Goal: Complete application form: Complete application form

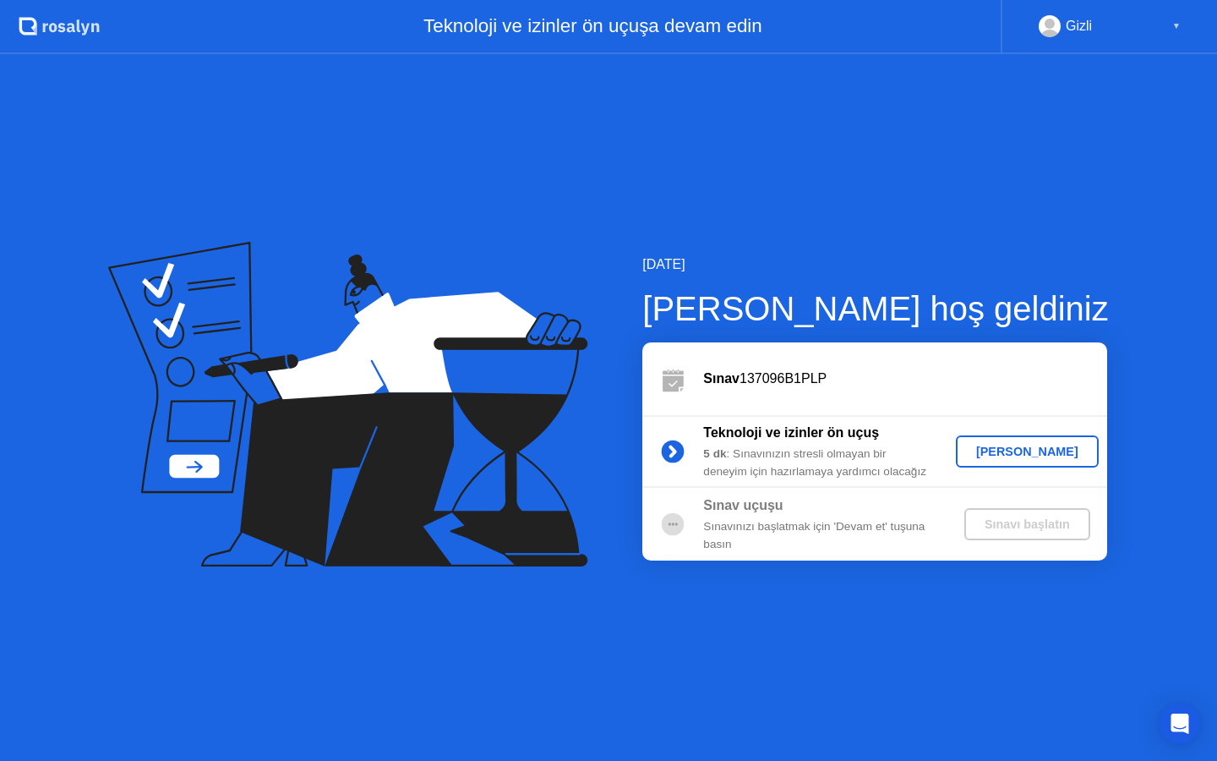
click at [1027, 455] on div "[PERSON_NAME]" at bounding box center [1026, 451] width 129 height 14
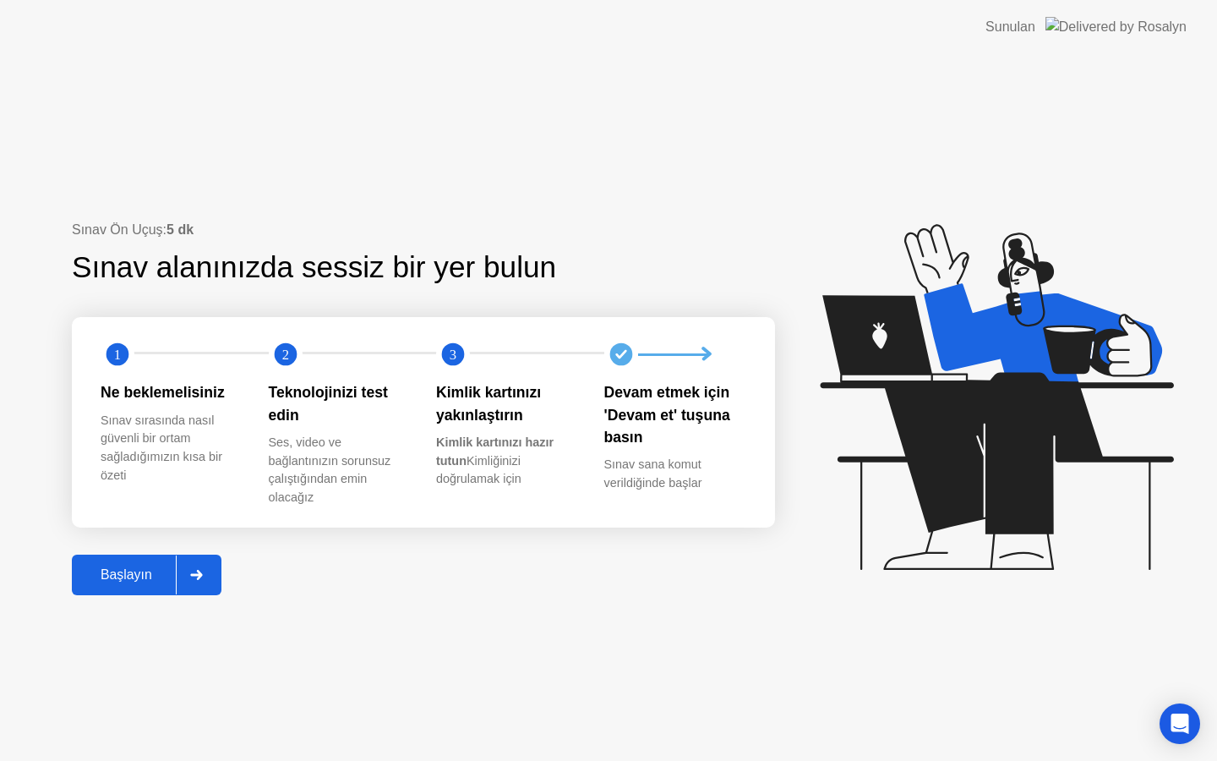
click at [134, 581] on div "Başlayın" at bounding box center [126, 574] width 99 height 15
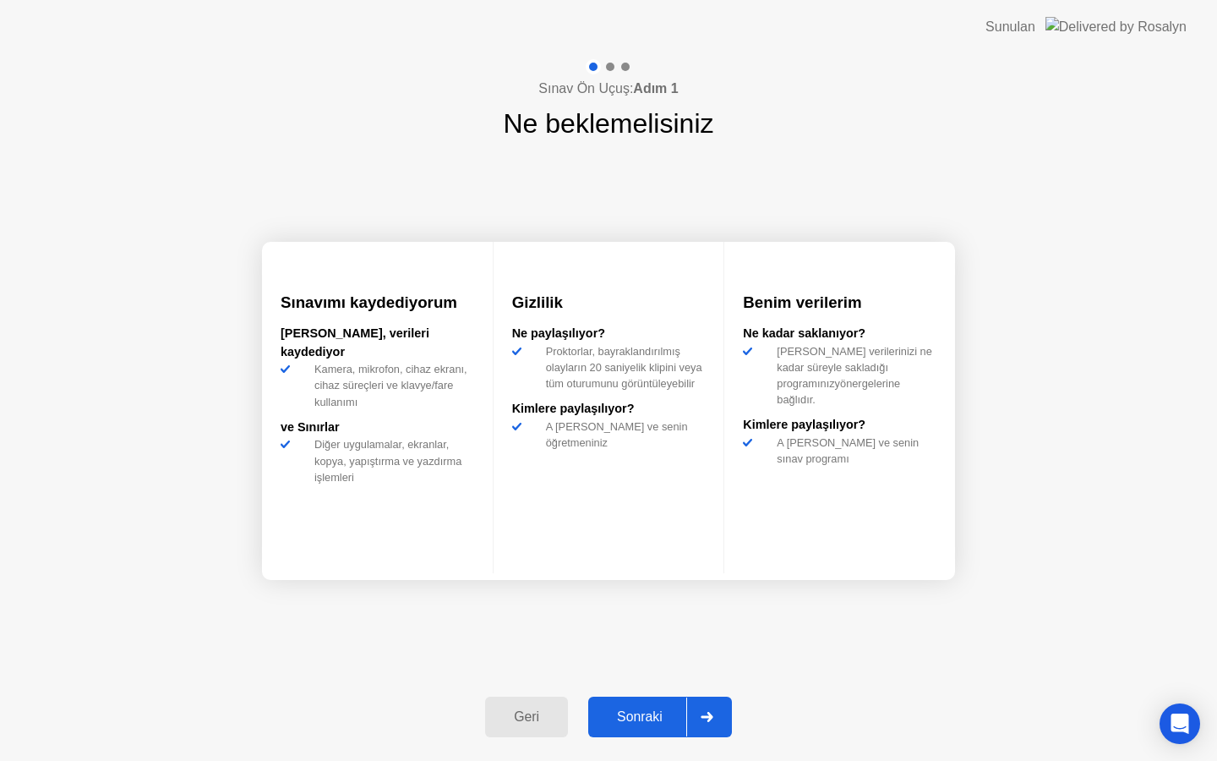
click at [652, 722] on div "Sonraki" at bounding box center [639, 716] width 93 height 15
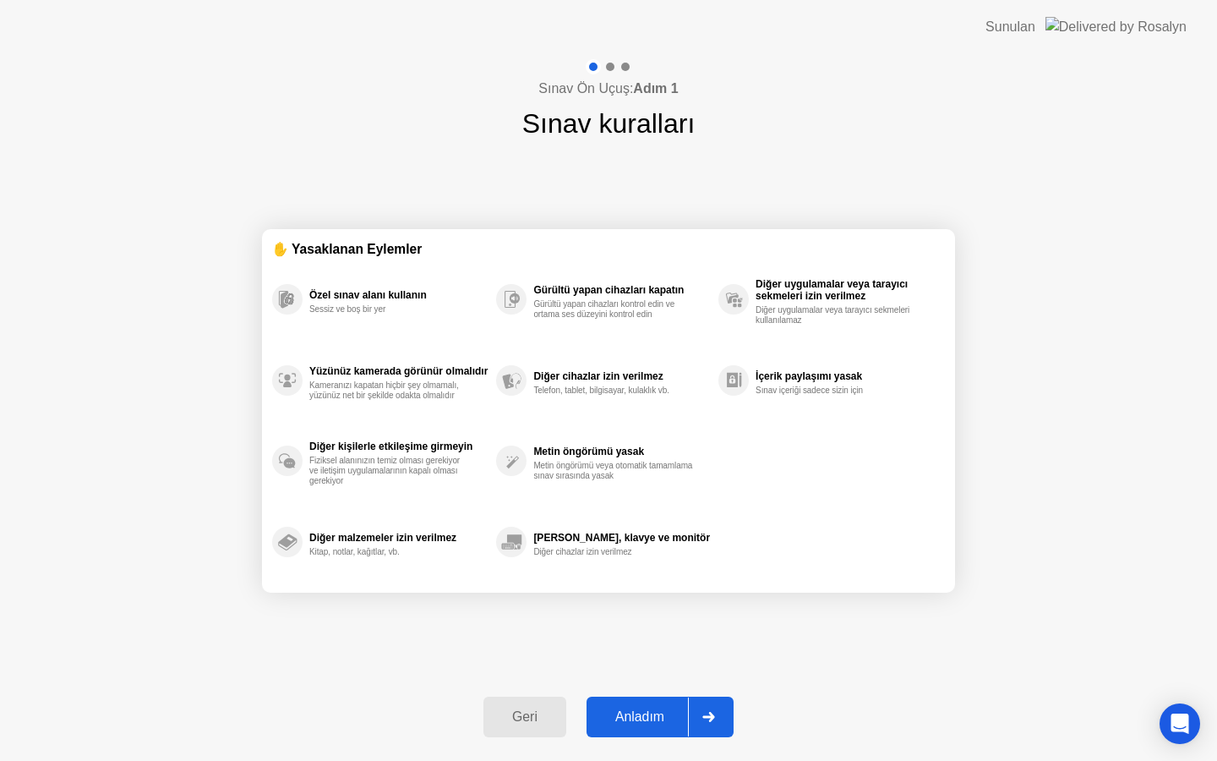
click at [646, 711] on div "Anladım" at bounding box center [640, 716] width 96 height 15
select select "Available cameras"
select select "Available speakers"
select select "Available microphones"
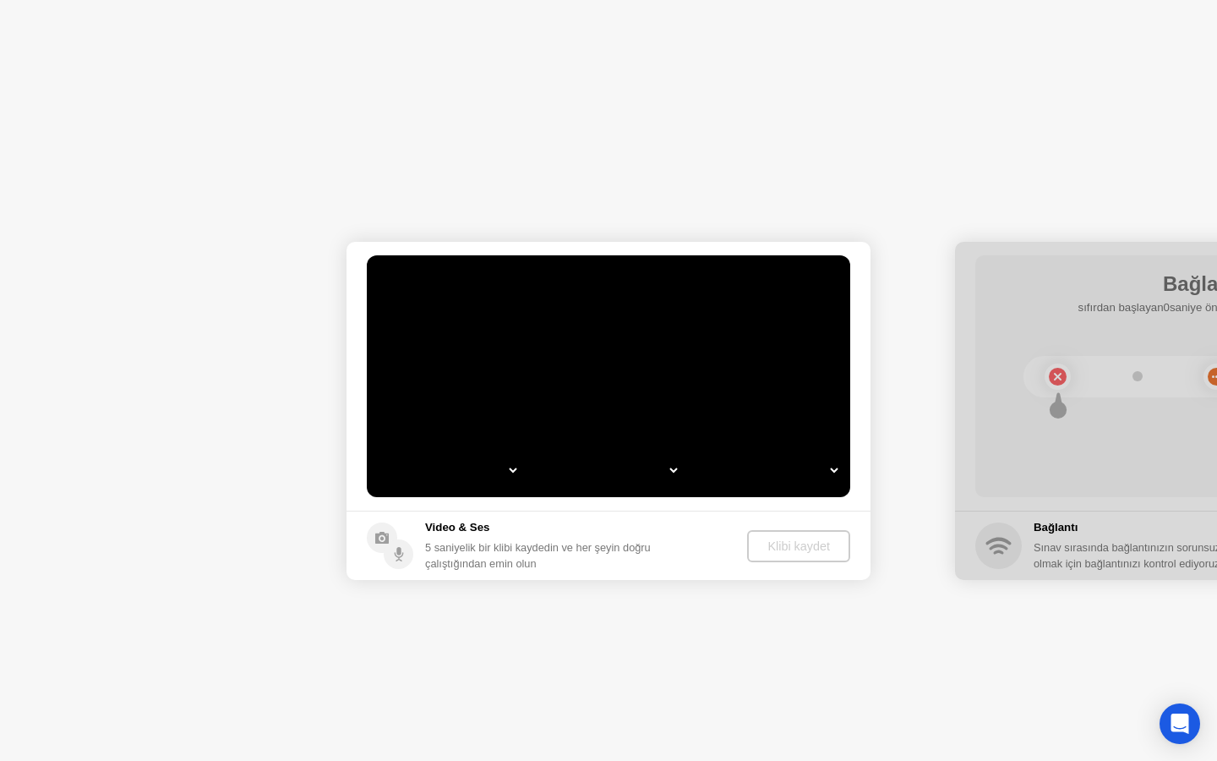
select select "**********"
select select "*******"
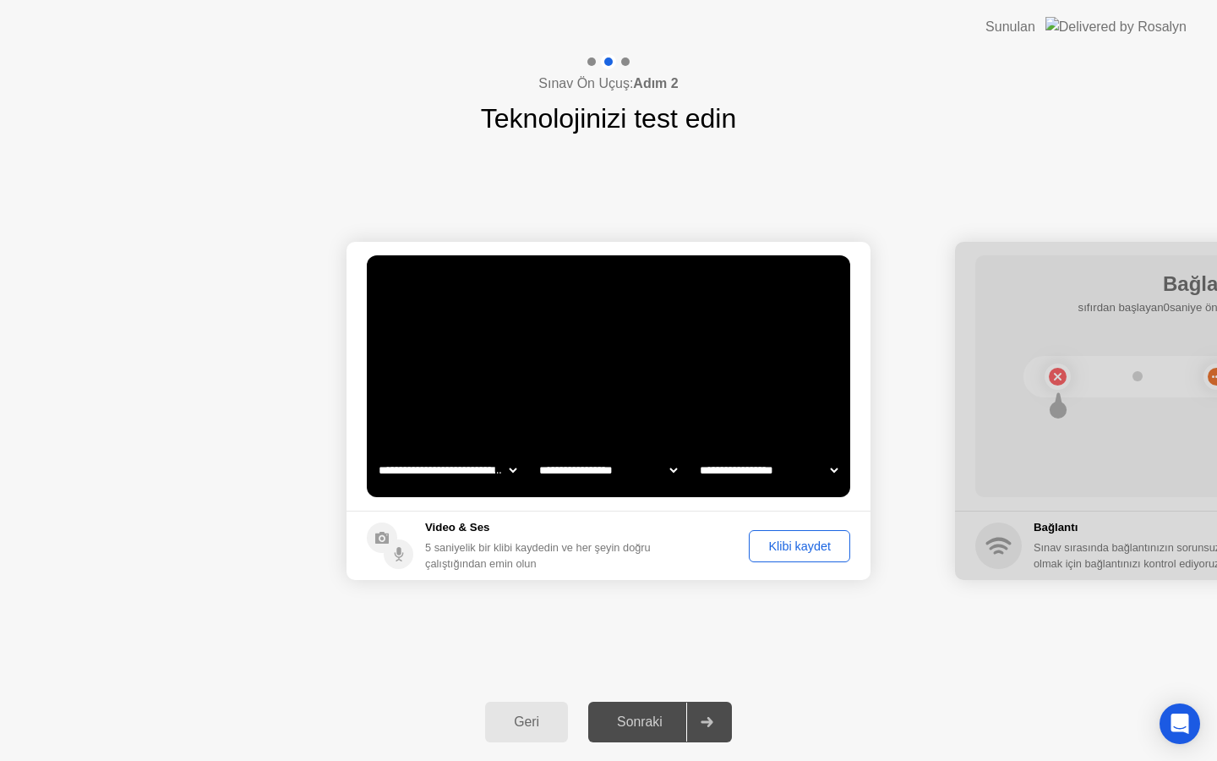
click at [803, 545] on div "Klibi kaydet" at bounding box center [800, 546] width 90 height 14
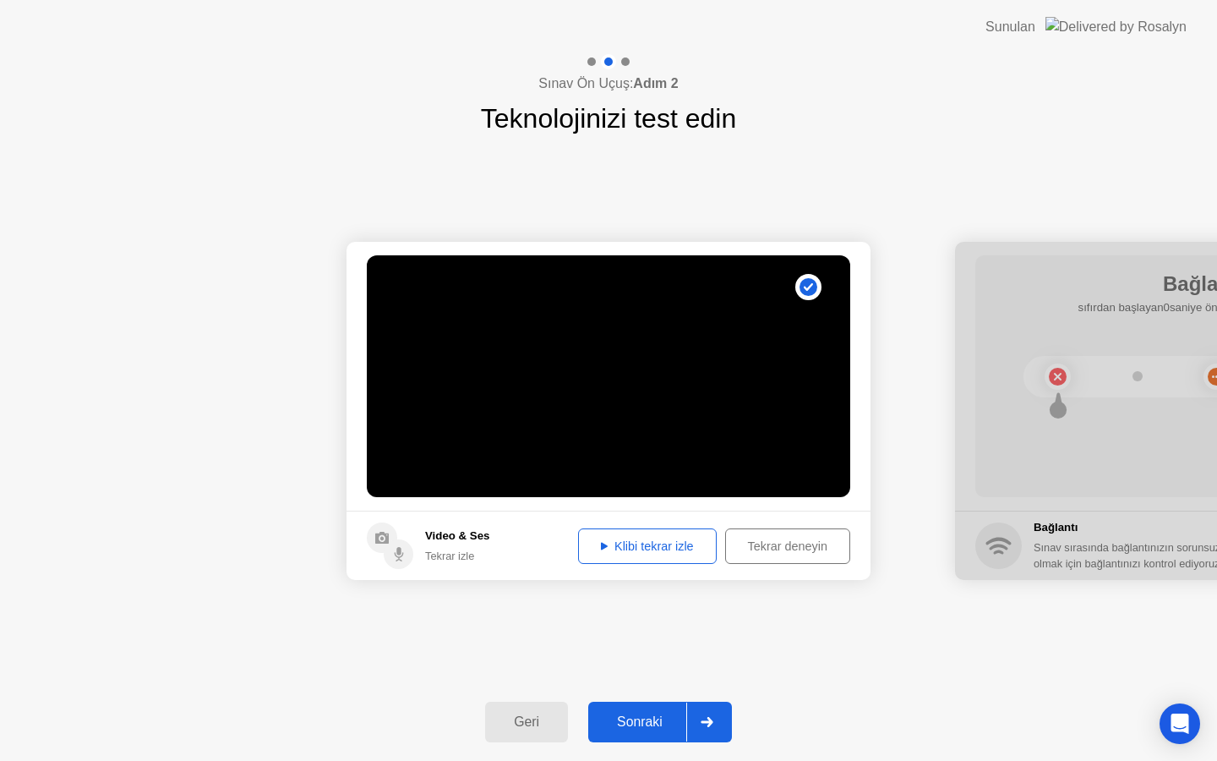
click at [660, 545] on div "Klibi tekrar izle" at bounding box center [647, 546] width 127 height 14
click at [640, 723] on div "Sonraki" at bounding box center [639, 721] width 93 height 15
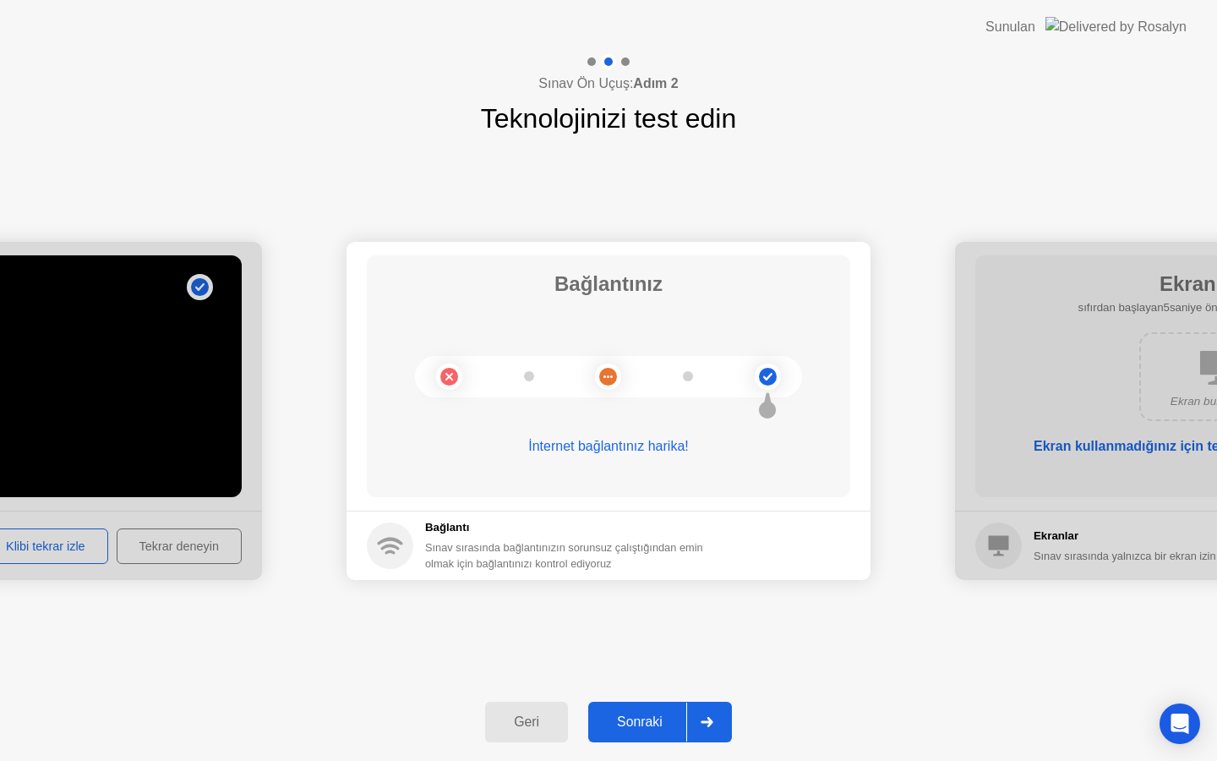
click at [631, 726] on div "Sonraki" at bounding box center [639, 721] width 93 height 15
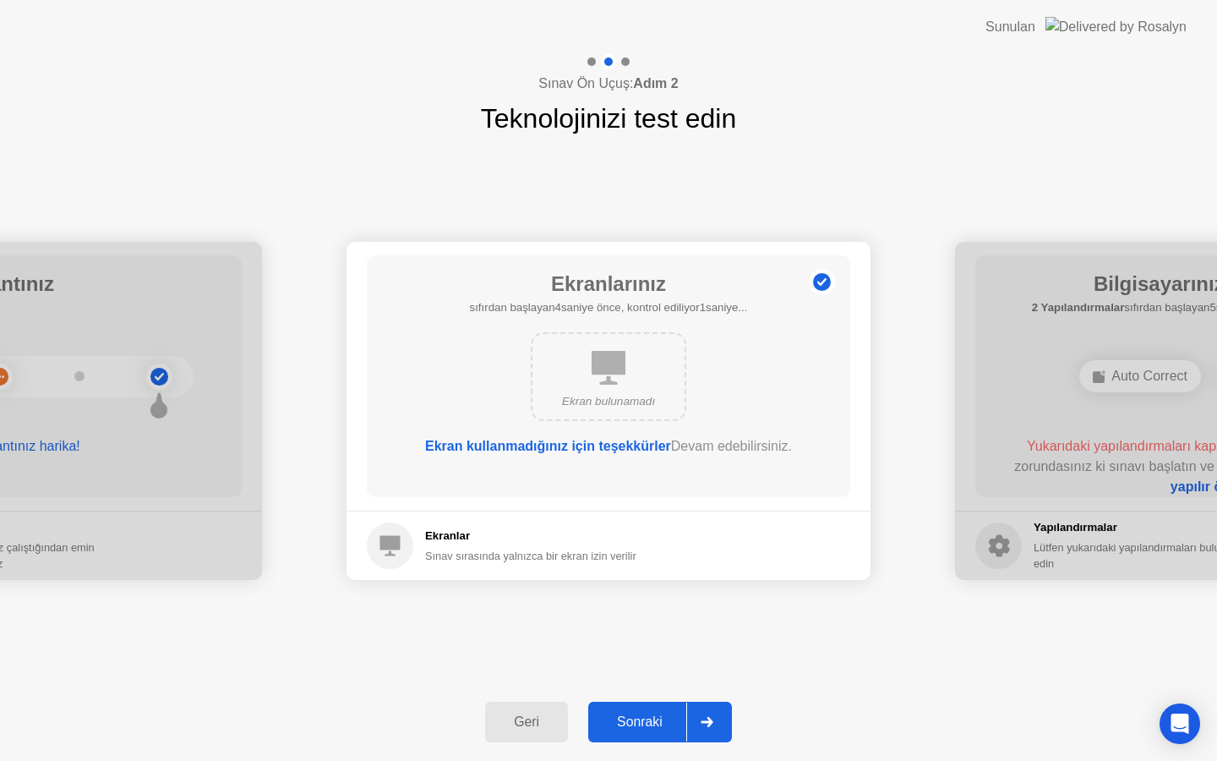
click at [655, 721] on div "Sonraki" at bounding box center [639, 721] width 93 height 15
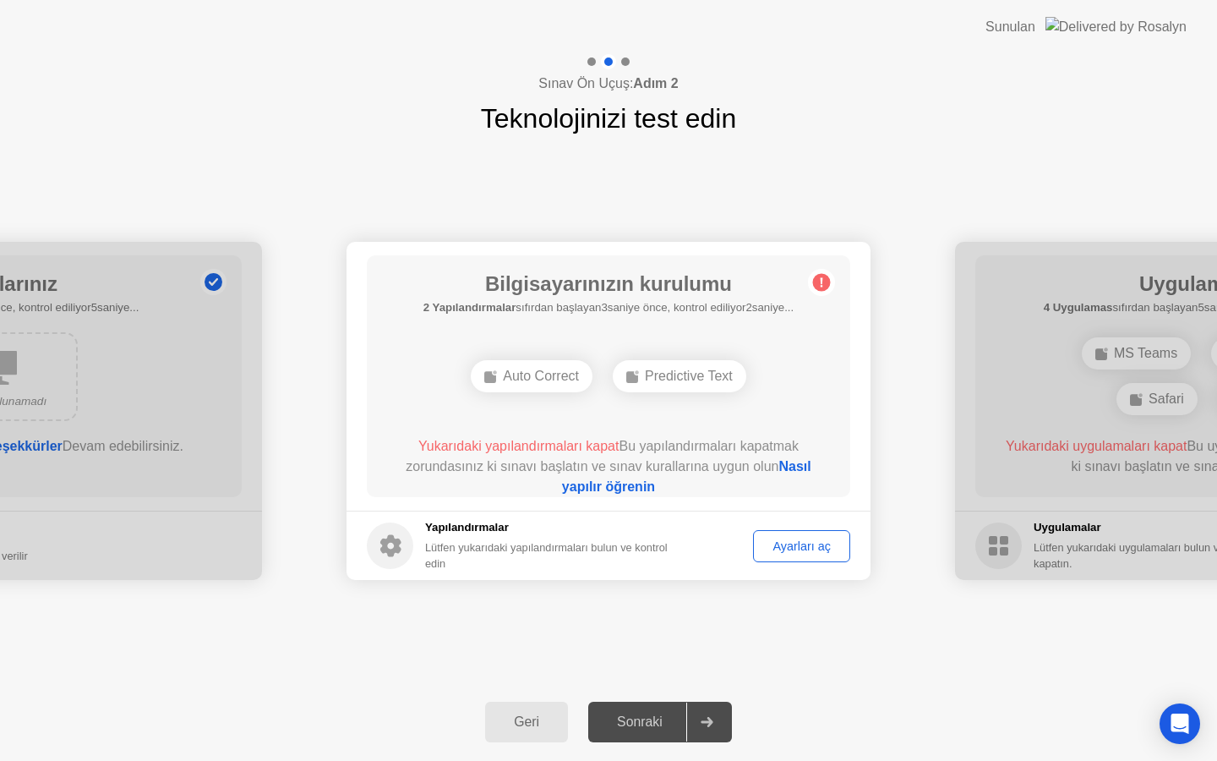
click at [796, 543] on div "Ayarları aç" at bounding box center [801, 546] width 85 height 14
click at [800, 464] on link "Nasıl yapılır öğrenin" at bounding box center [686, 476] width 249 height 35
click at [804, 547] on div "Ayarları aç" at bounding box center [801, 546] width 85 height 14
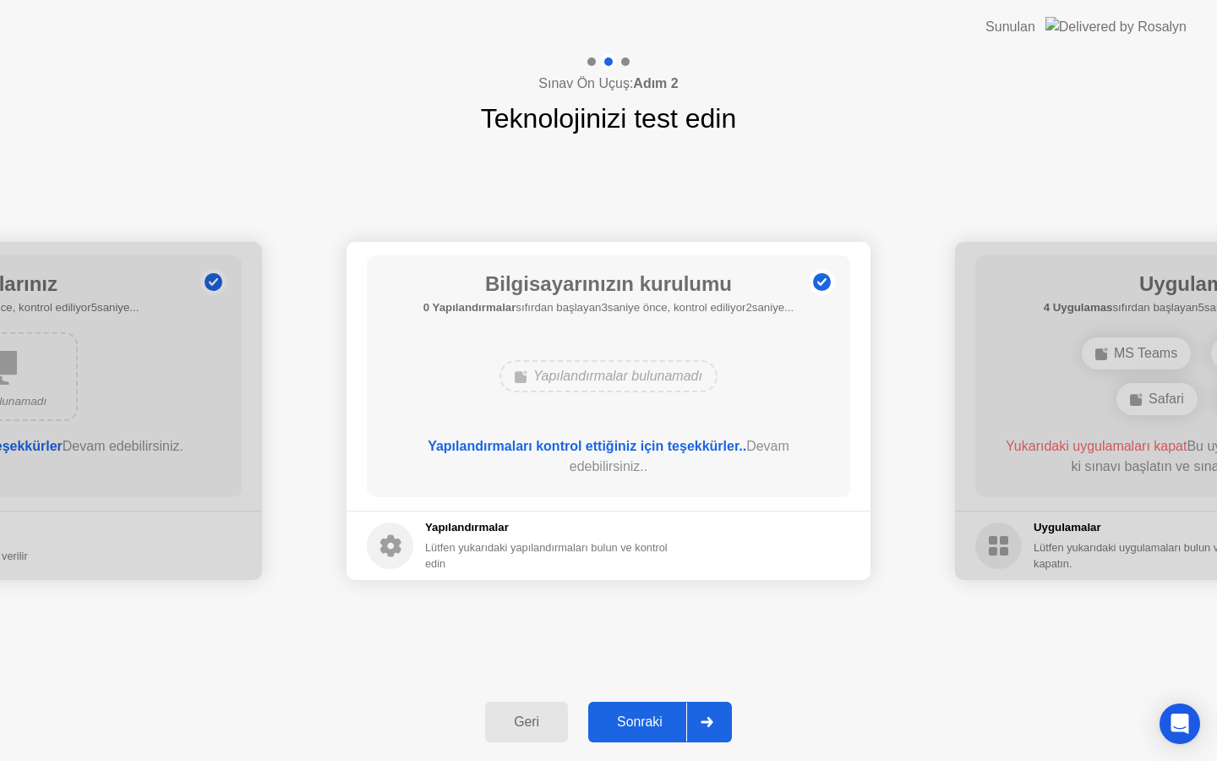
click at [782, 536] on footer "Yapılandırmalar Lütfen yukarıdaki yapılandırmaları bulun ve kontrol edin" at bounding box center [608, 544] width 524 height 69
click at [656, 728] on div "Sonraki" at bounding box center [639, 721] width 93 height 15
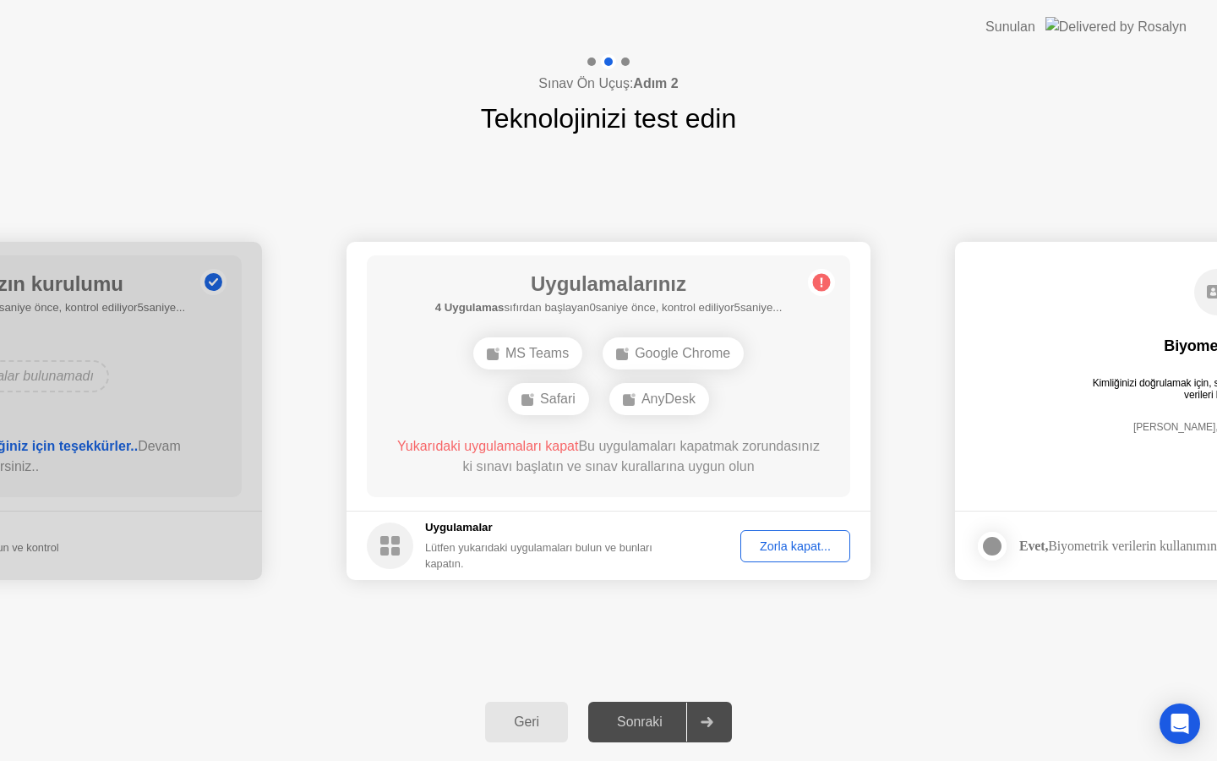
click at [786, 542] on div "Zorla kapat..." at bounding box center [795, 546] width 98 height 14
click at [611, 378] on div "AnyDesk" at bounding box center [609, 376] width 100 height 32
click at [529, 447] on span "Yukarıdaki uygulamayı kapat" at bounding box center [485, 446] width 173 height 14
click at [395, 548] on rect at bounding box center [395, 551] width 8 height 8
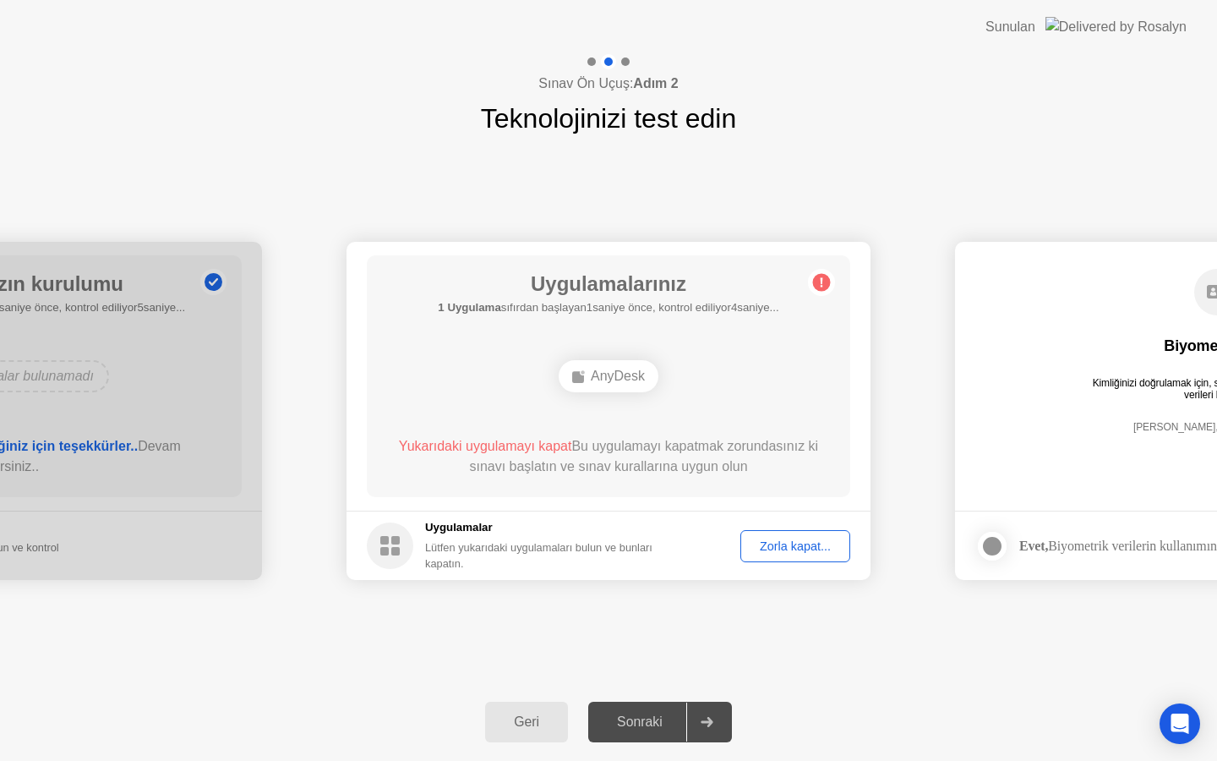
click at [395, 548] on rect at bounding box center [395, 551] width 8 height 8
click at [808, 548] on div "Zorla kapat..." at bounding box center [795, 546] width 98 height 14
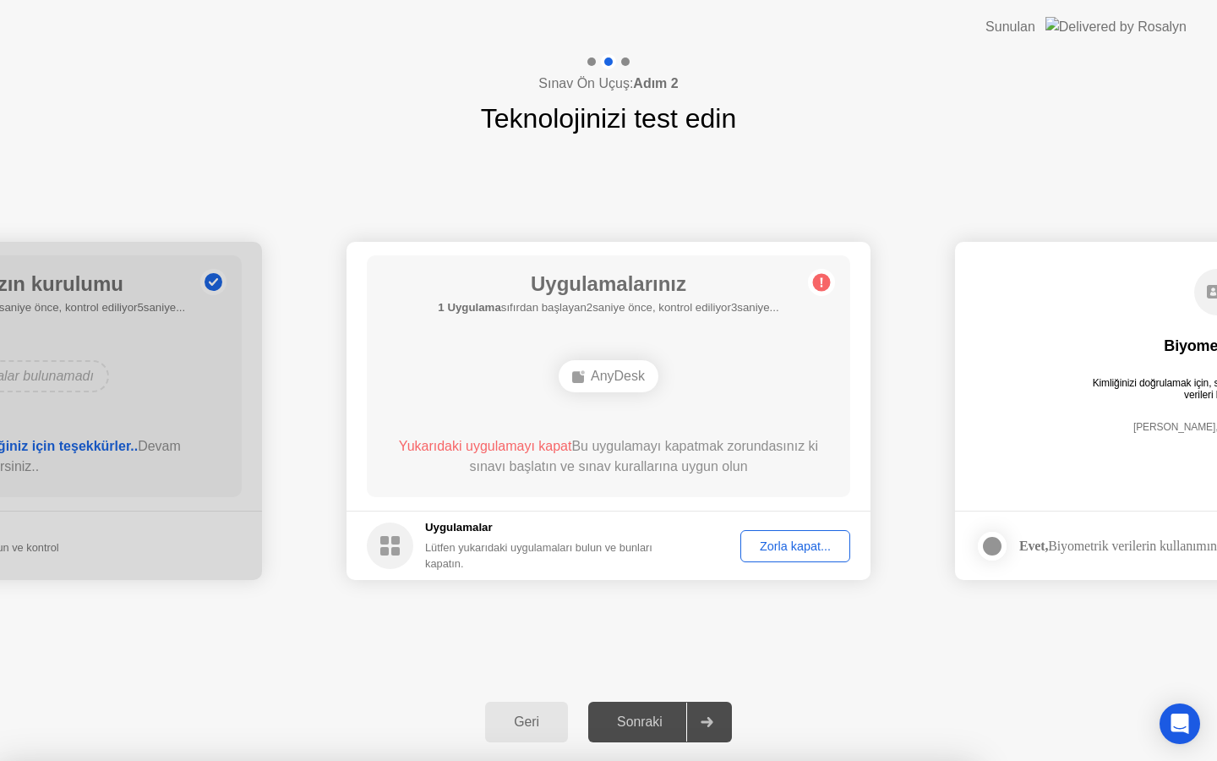
click at [624, 387] on div "AnyDesk" at bounding box center [609, 376] width 100 height 32
click at [793, 548] on div "Zorla kapat..." at bounding box center [795, 546] width 98 height 14
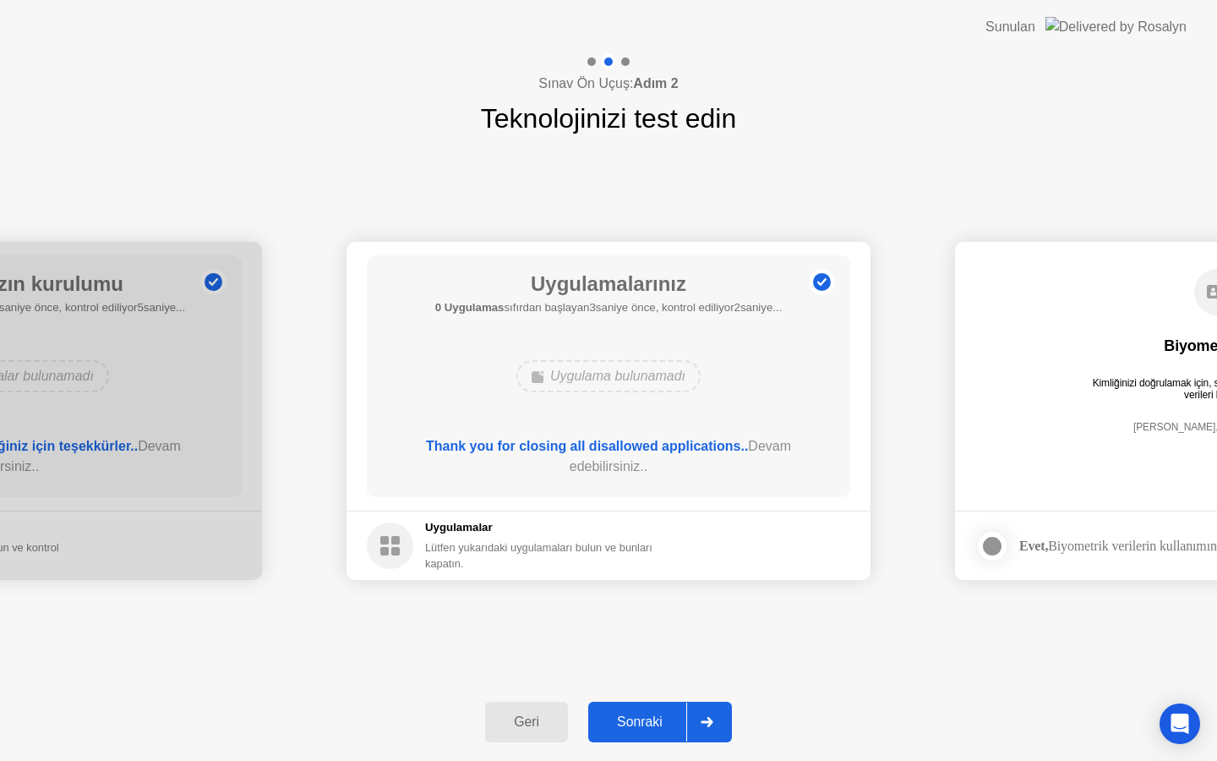
click at [647, 729] on div "Sonraki" at bounding box center [639, 721] width 93 height 15
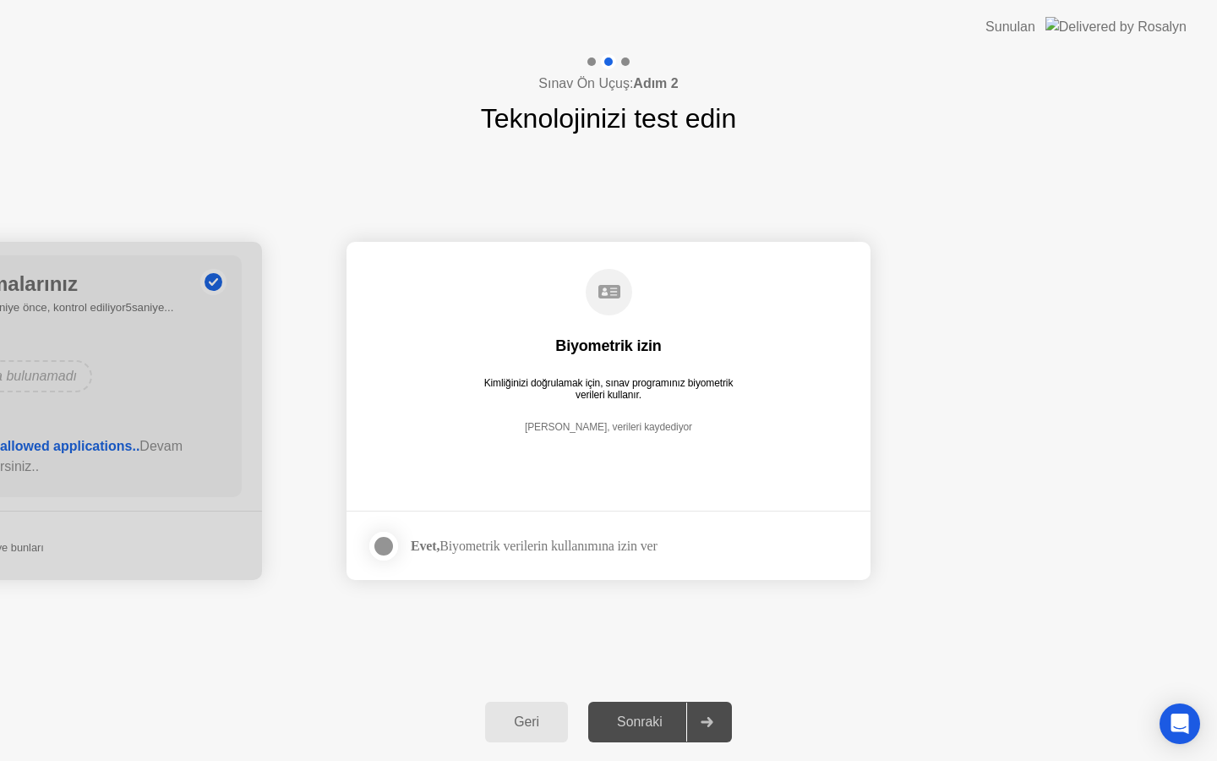
click at [386, 544] on div at bounding box center [384, 546] width 20 height 20
click at [643, 732] on button "Sonraki" at bounding box center [660, 721] width 144 height 41
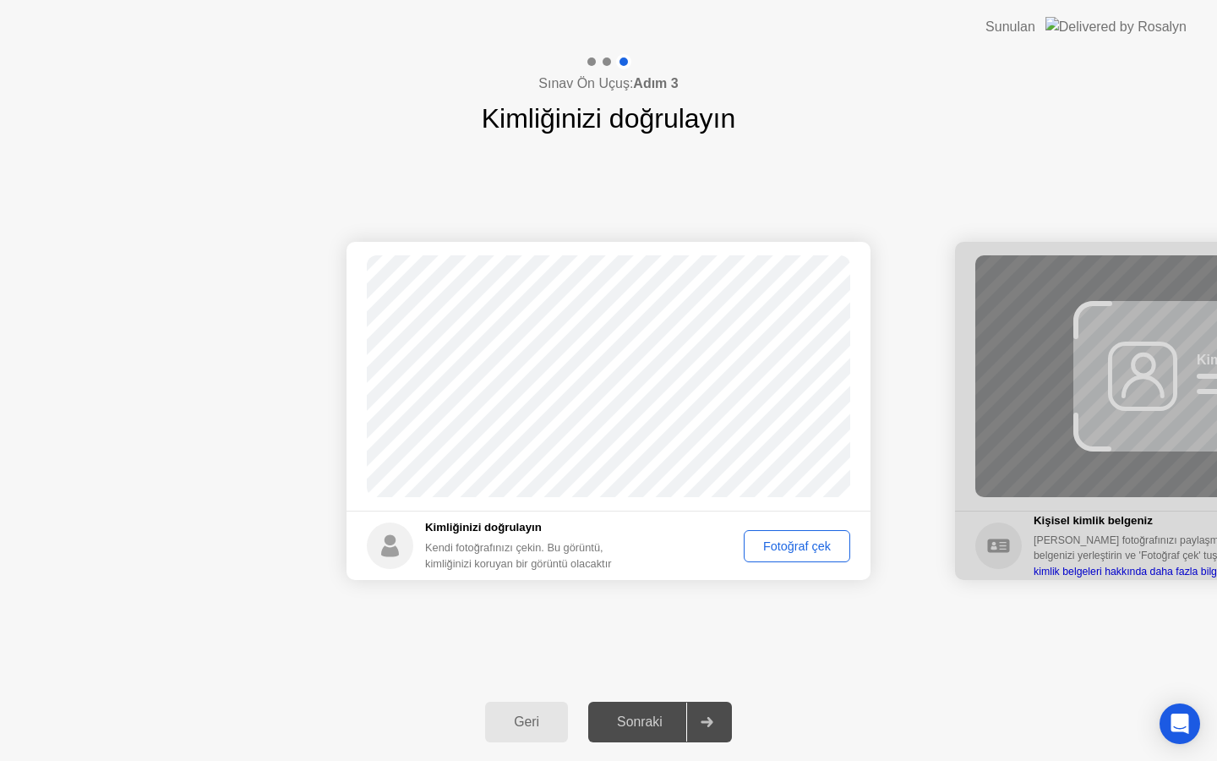
click at [794, 548] on div "Fotoğraf çek" at bounding box center [797, 546] width 95 height 14
click at [641, 723] on div "Sonraki" at bounding box center [639, 721] width 93 height 15
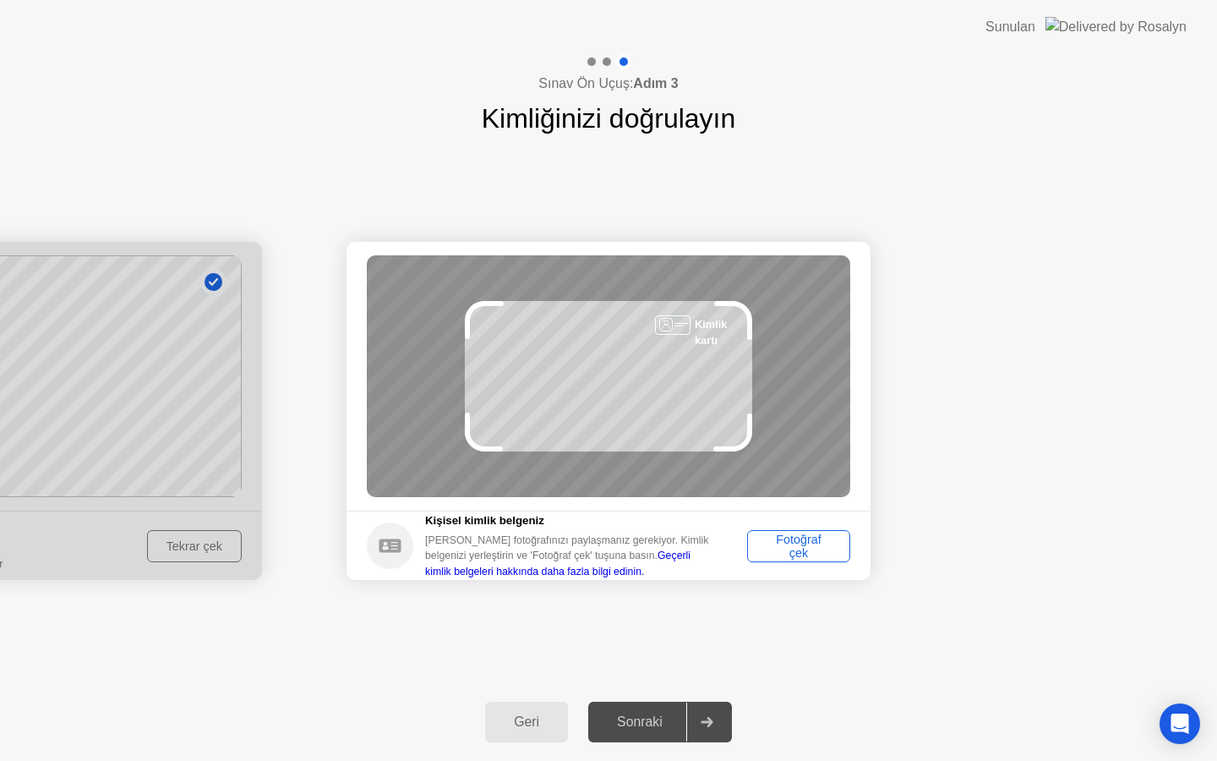
click at [807, 554] on div "Fotoğraf çek" at bounding box center [798, 545] width 91 height 27
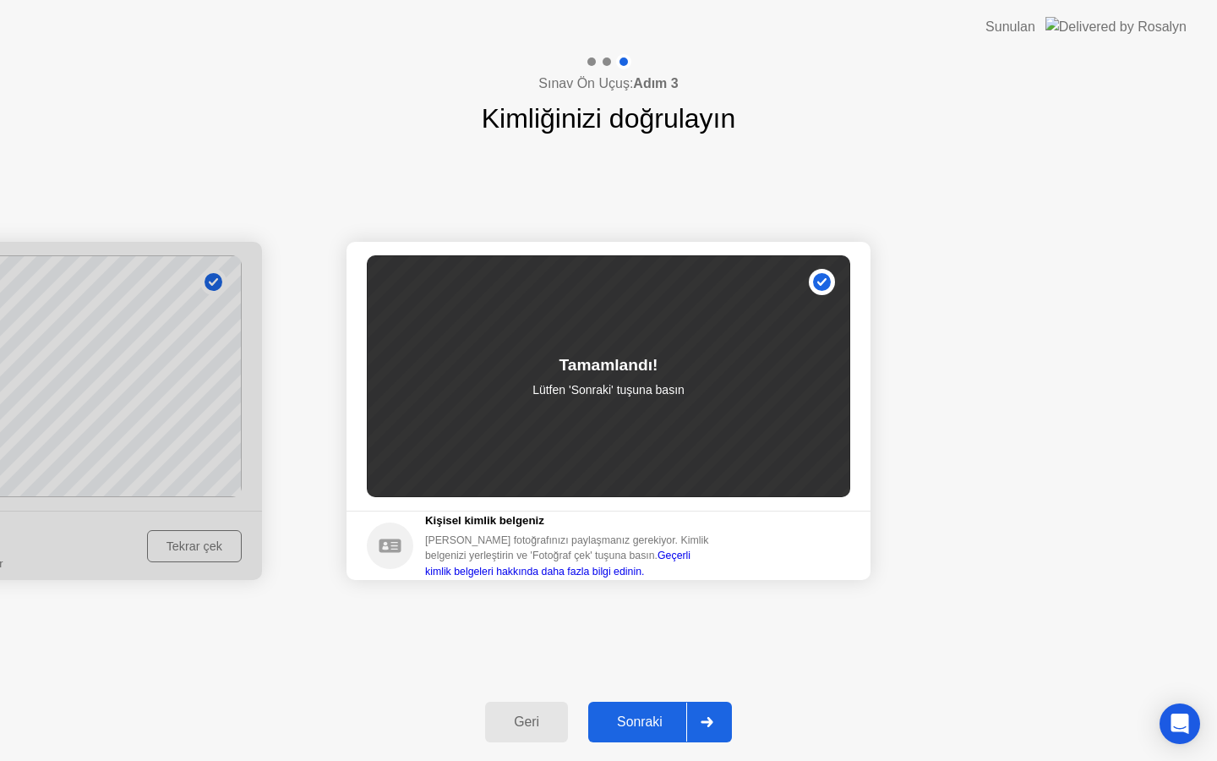
click at [646, 717] on div "Sonraki" at bounding box center [639, 721] width 93 height 15
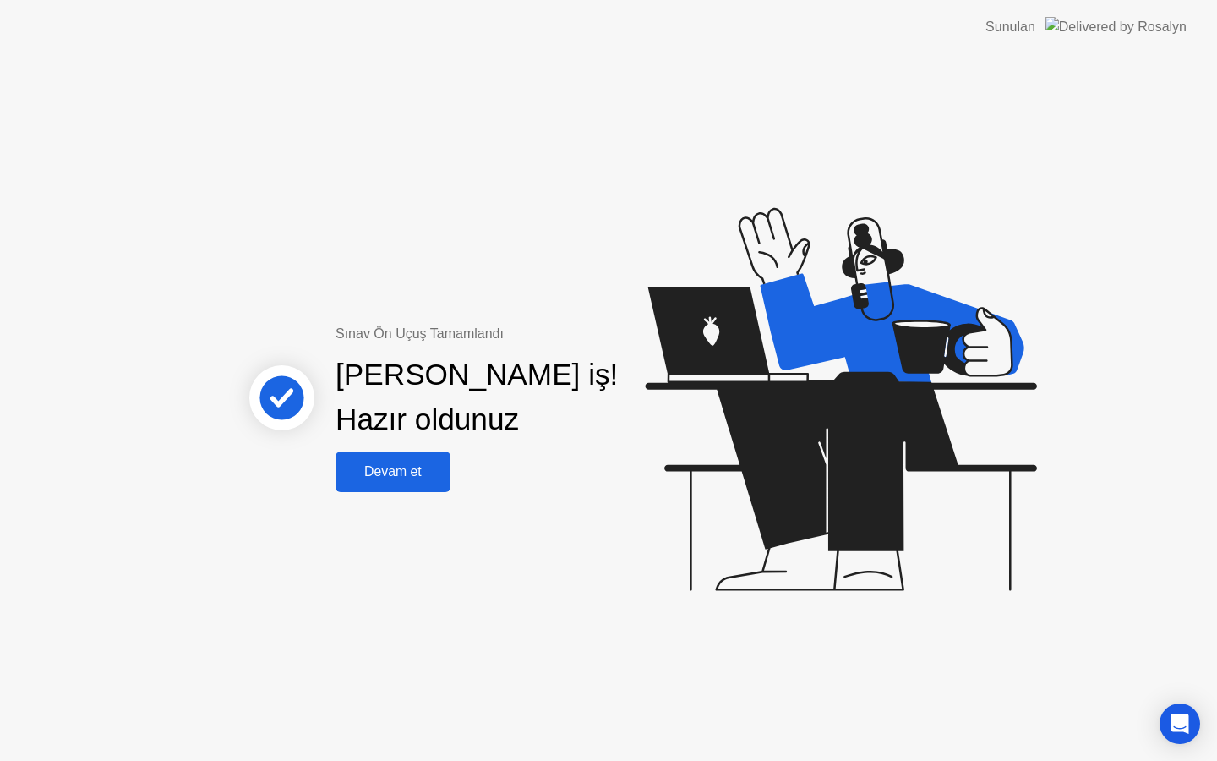
click at [404, 483] on button "Devam et" at bounding box center [392, 471] width 115 height 41
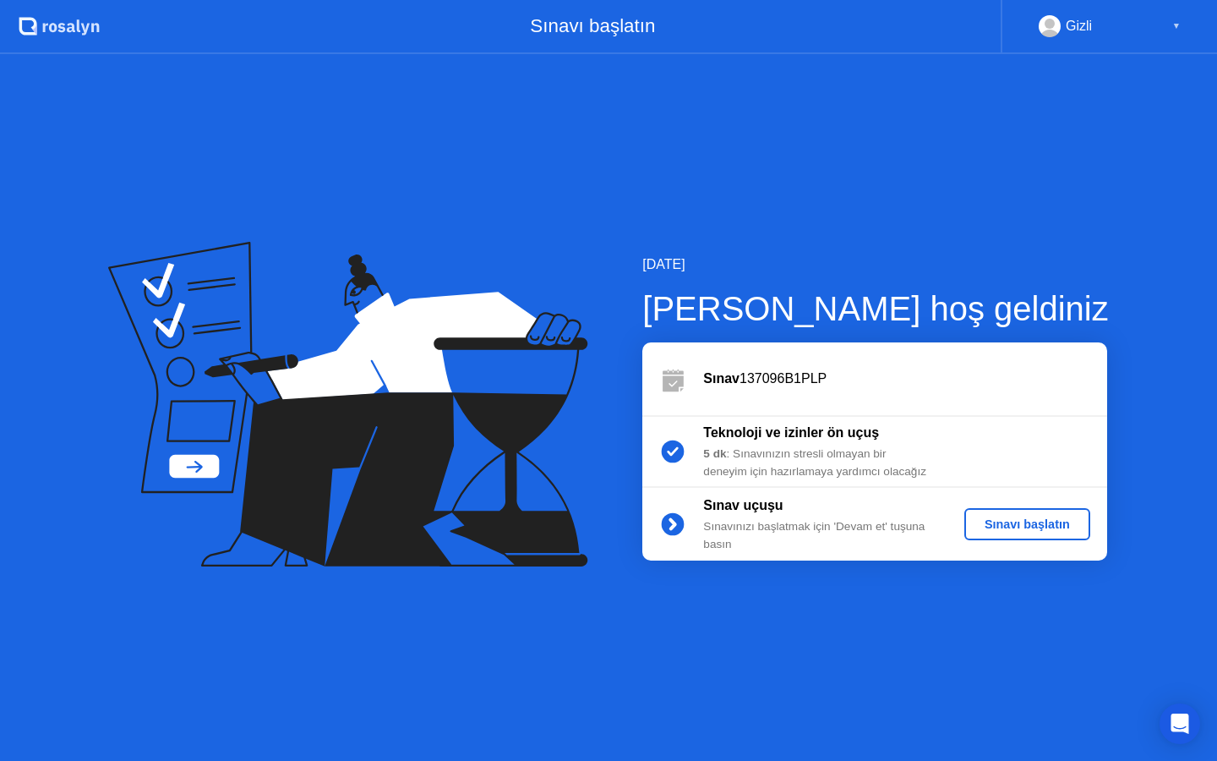
click at [1044, 520] on div "Sınavı başlatın" at bounding box center [1027, 524] width 112 height 14
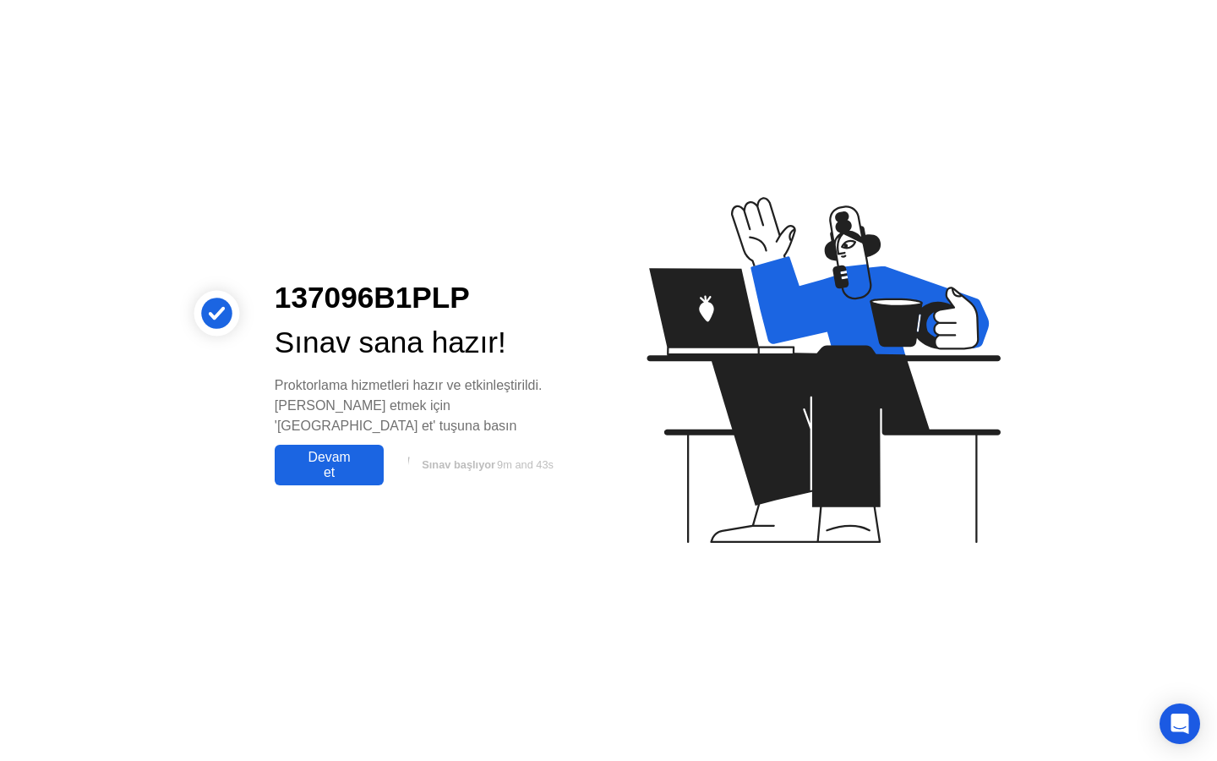
click at [323, 455] on div "Devam et" at bounding box center [329, 465] width 99 height 30
